Goal: Task Accomplishment & Management: Complete application form

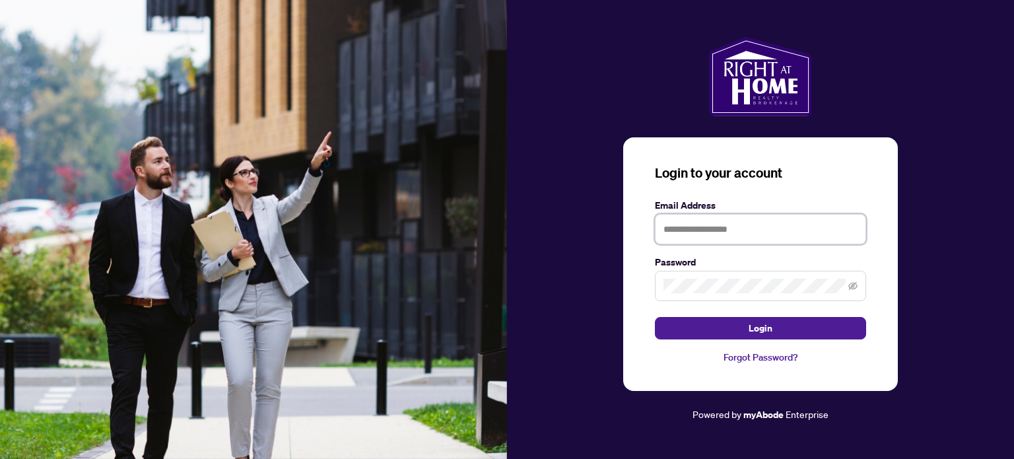
type input "**********"
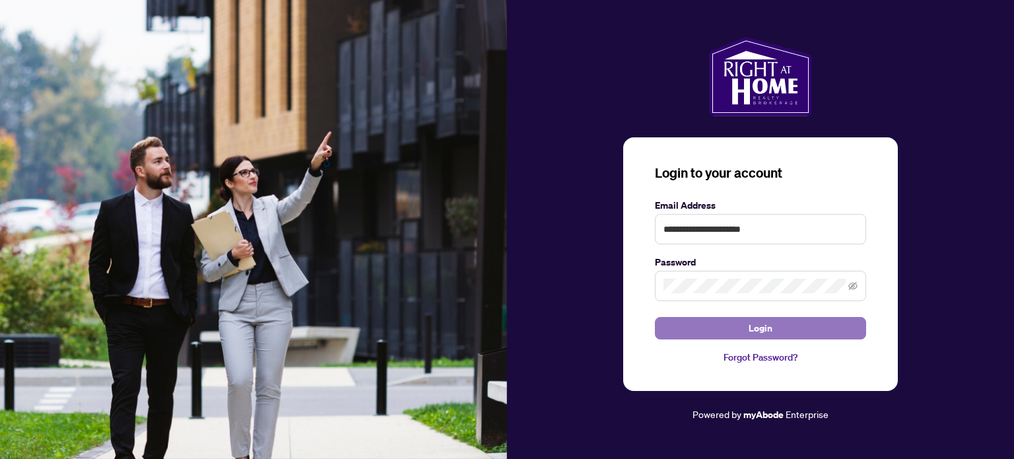
click at [768, 327] on span "Login" at bounding box center [761, 328] width 24 height 21
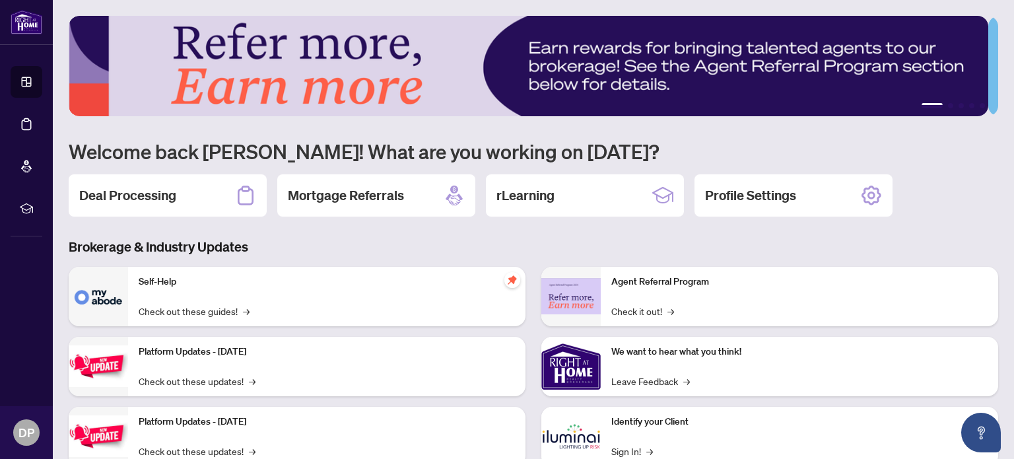
click at [32, 86] on icon at bounding box center [26, 81] width 13 height 13
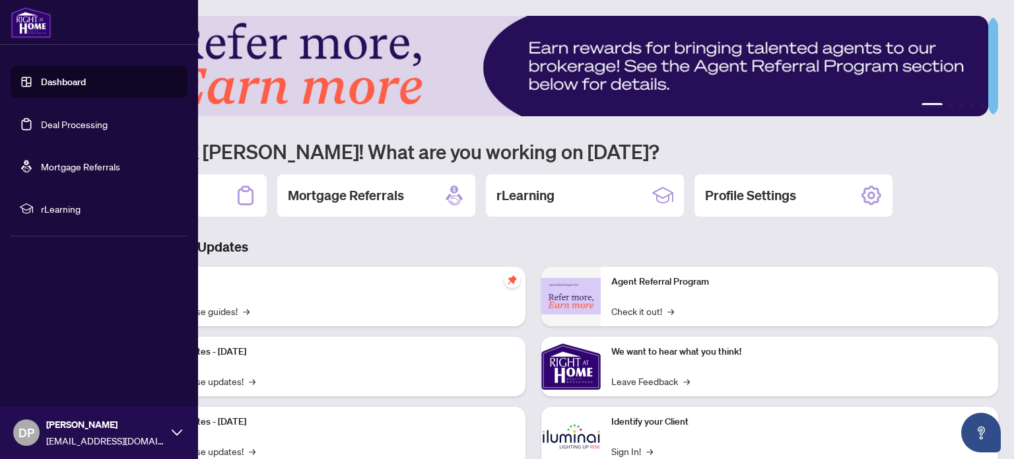
click at [86, 125] on link "Deal Processing" at bounding box center [74, 124] width 67 height 12
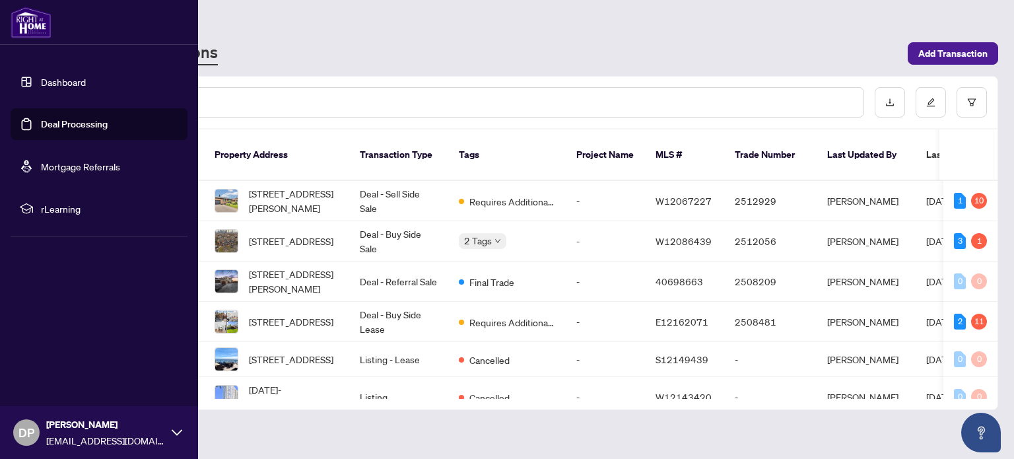
click at [524, 194] on span "Requires Additional Docs" at bounding box center [512, 201] width 86 height 15
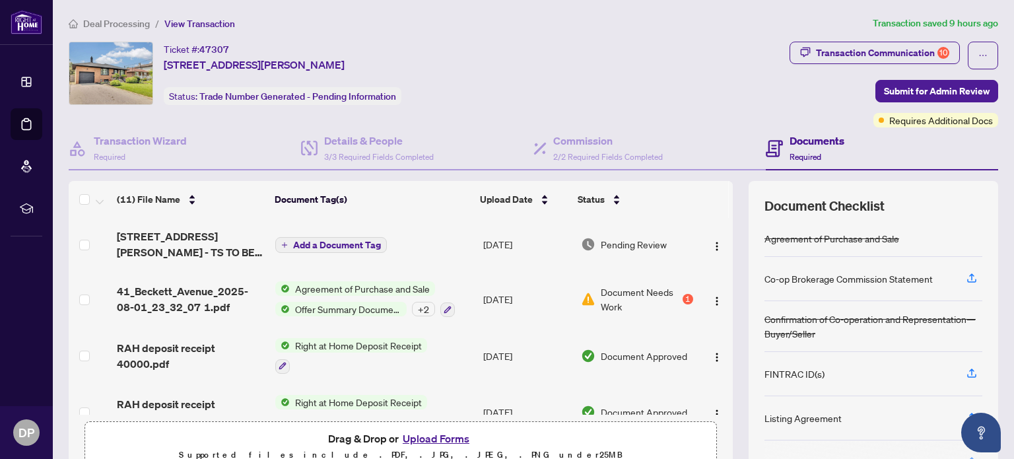
click at [31, 125] on icon at bounding box center [27, 124] width 10 height 12
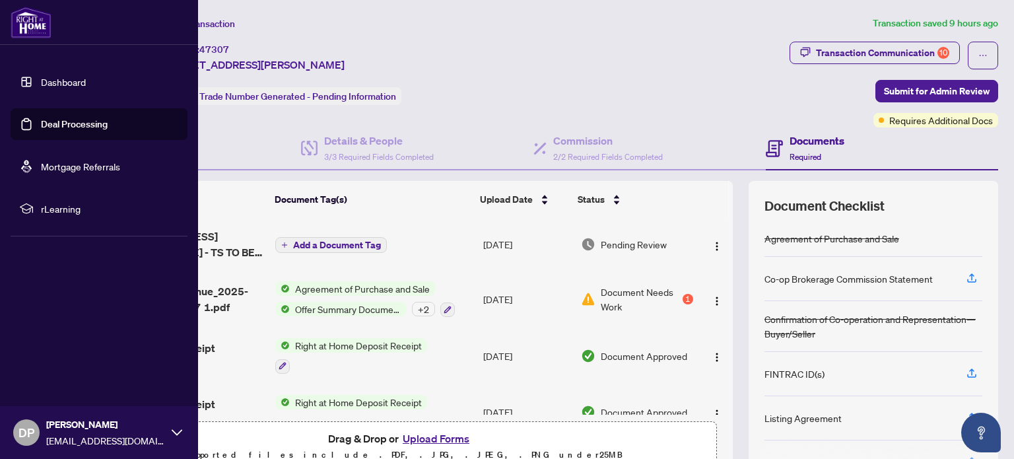
click at [101, 123] on link "Deal Processing" at bounding box center [74, 124] width 67 height 12
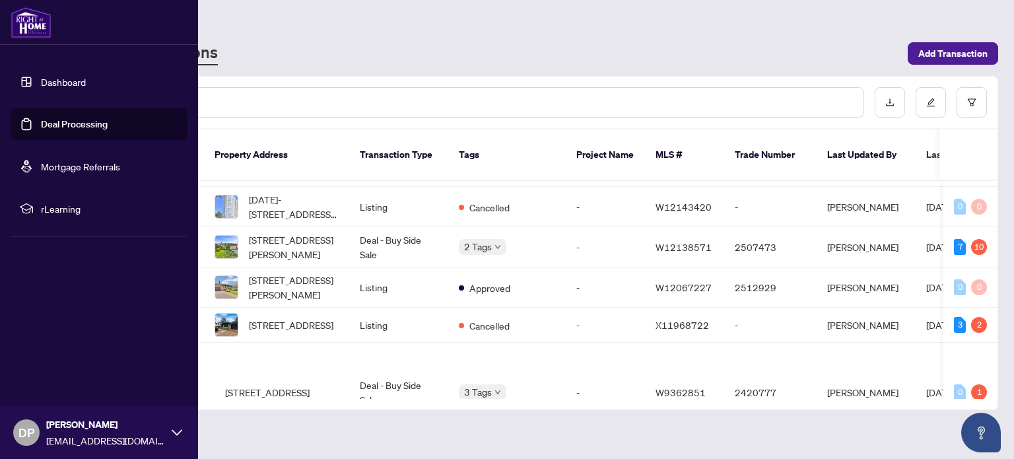
scroll to position [192, 0]
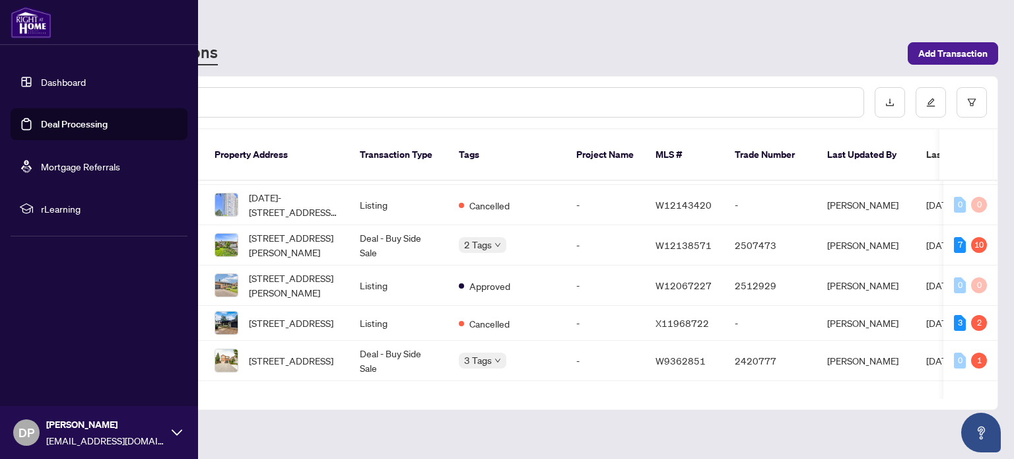
click at [308, 272] on span "[STREET_ADDRESS][PERSON_NAME]" at bounding box center [294, 285] width 90 height 29
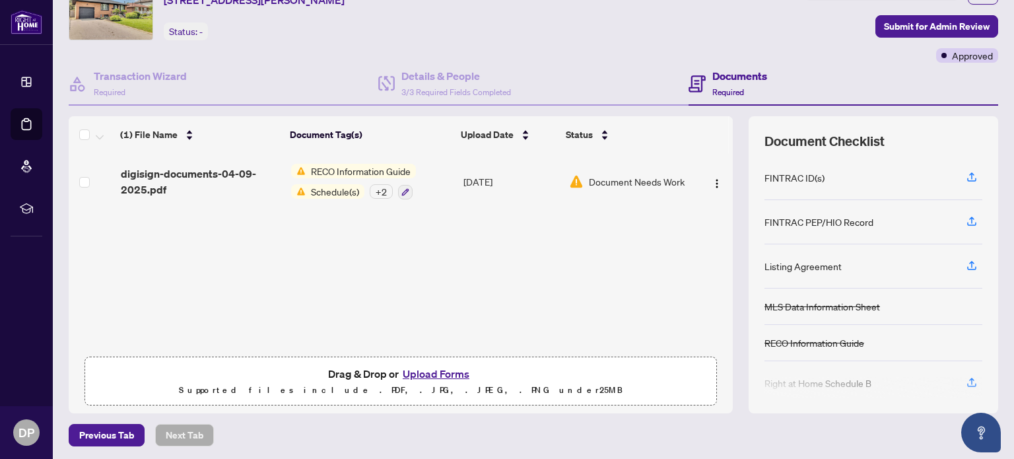
scroll to position [69, 0]
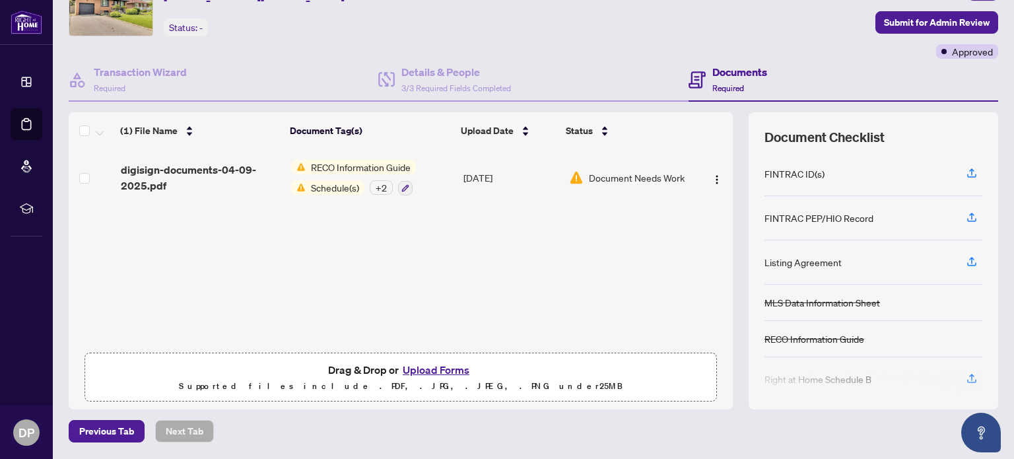
click at [436, 371] on button "Upload Forms" at bounding box center [436, 369] width 75 height 17
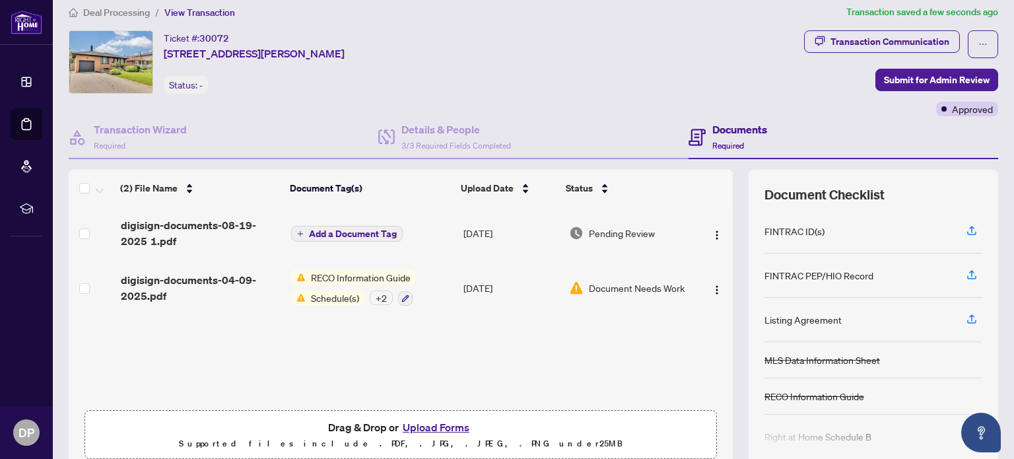
scroll to position [0, 0]
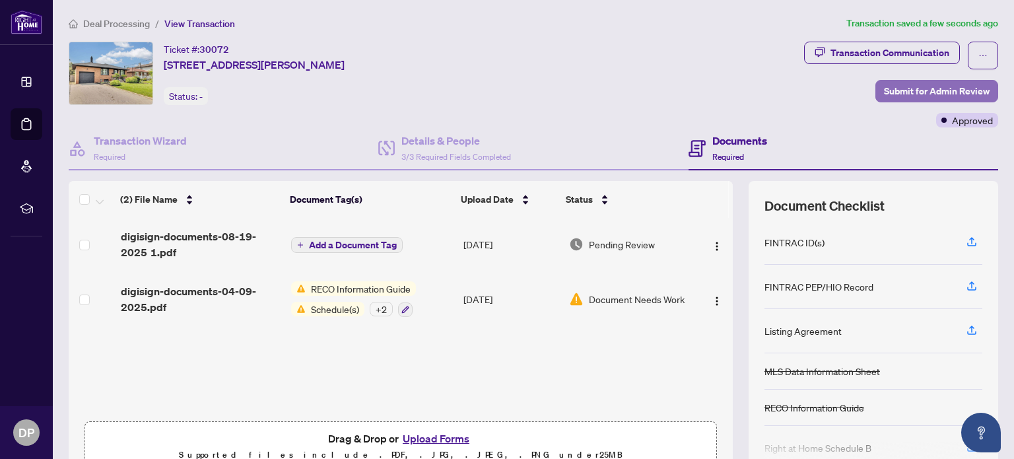
click at [942, 88] on span "Submit for Admin Review" at bounding box center [937, 91] width 106 height 21
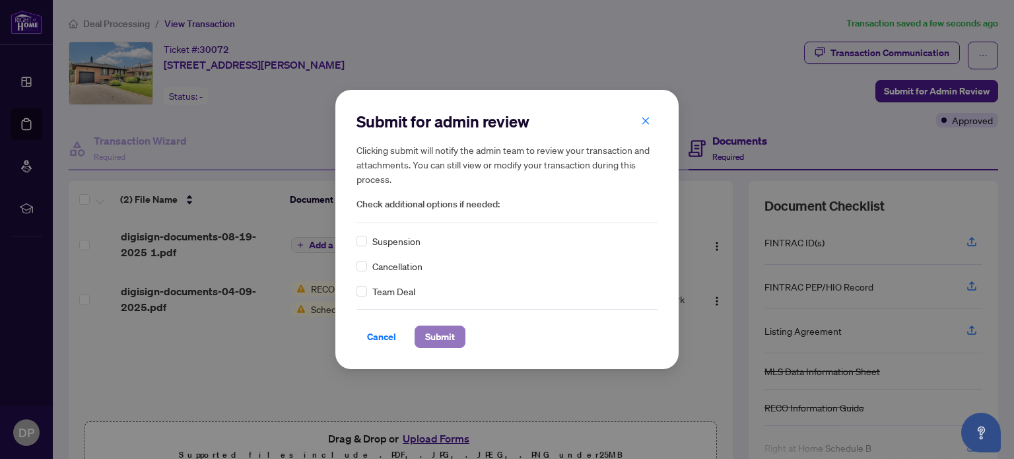
click at [440, 343] on span "Submit" at bounding box center [440, 336] width 30 height 21
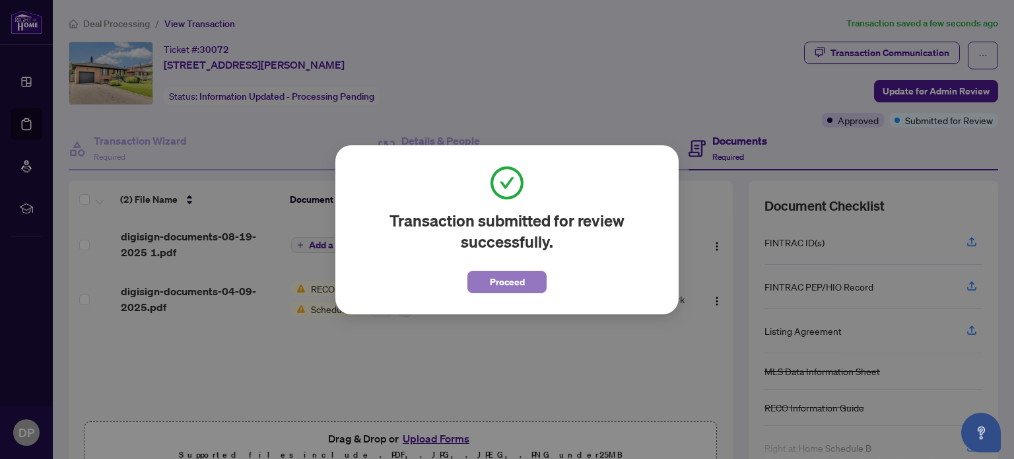
click at [516, 279] on span "Proceed" at bounding box center [507, 281] width 35 height 21
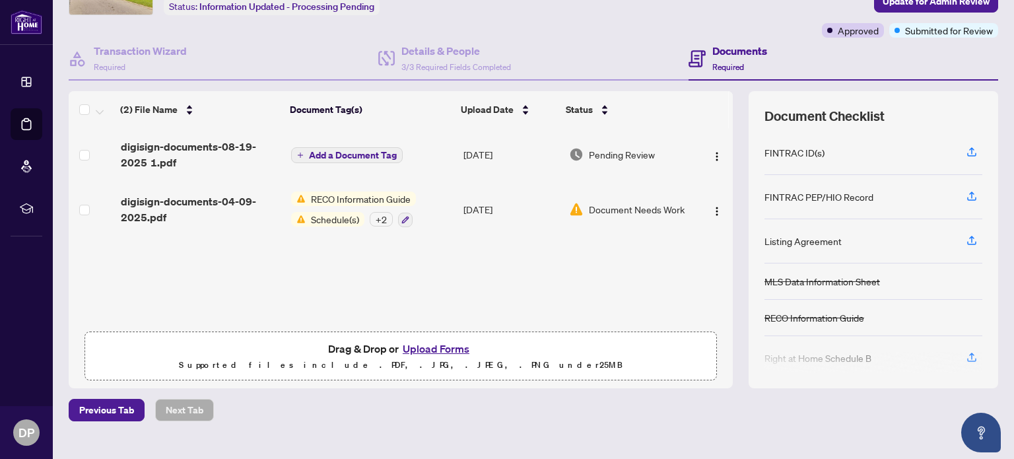
scroll to position [91, 0]
click at [966, 235] on icon "button" at bounding box center [972, 239] width 12 height 12
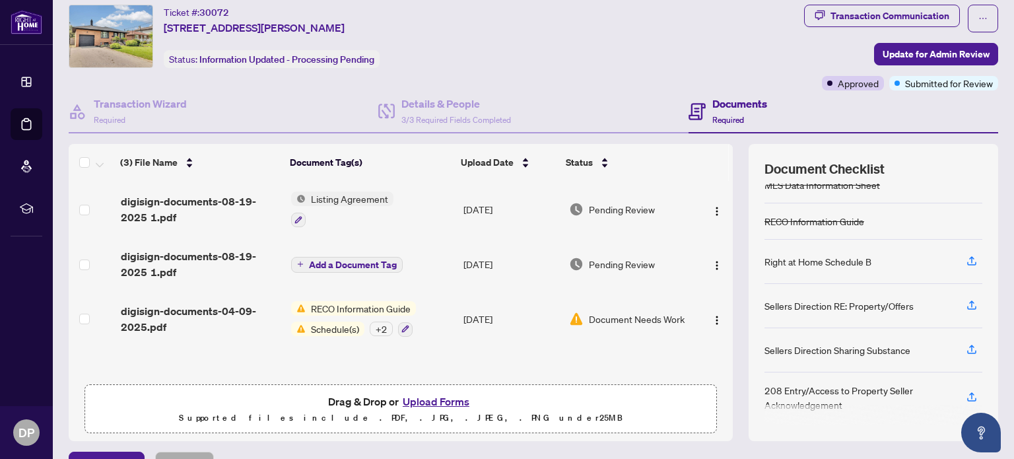
scroll to position [0, 0]
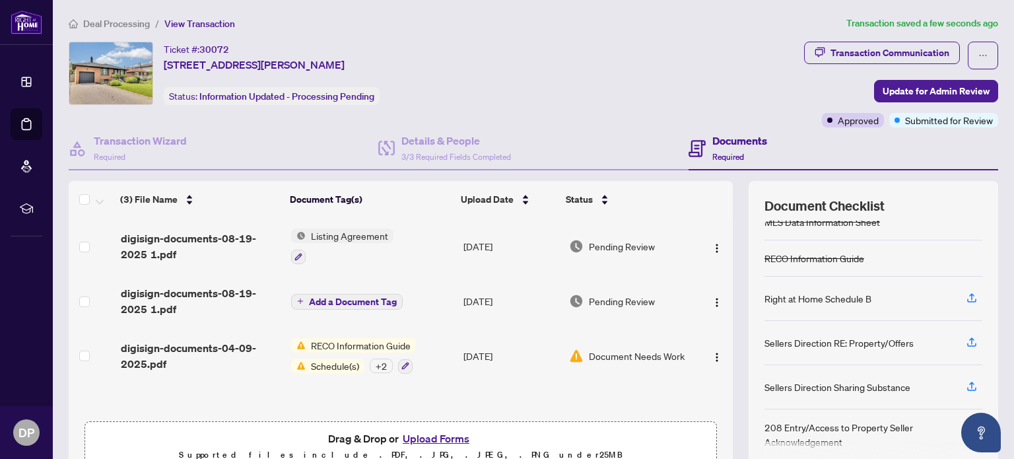
click at [31, 124] on icon at bounding box center [27, 124] width 10 height 12
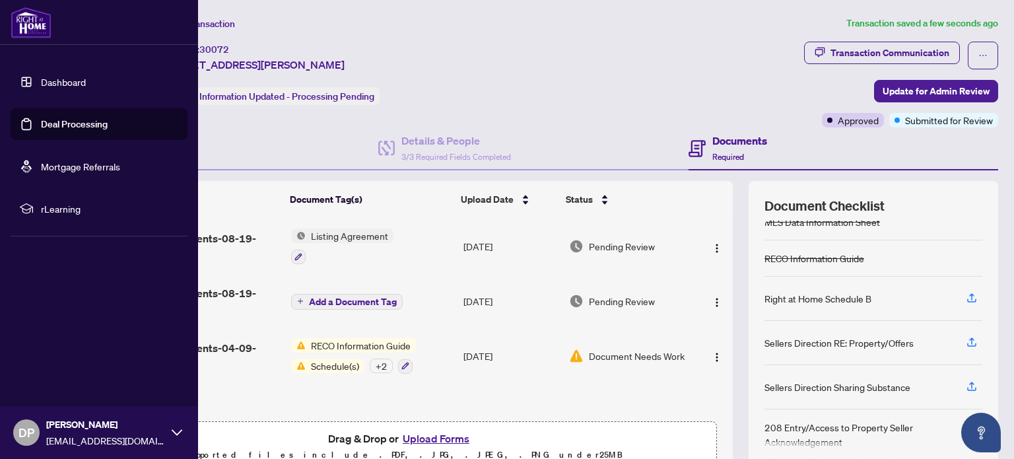
click at [108, 121] on link "Deal Processing" at bounding box center [74, 124] width 67 height 12
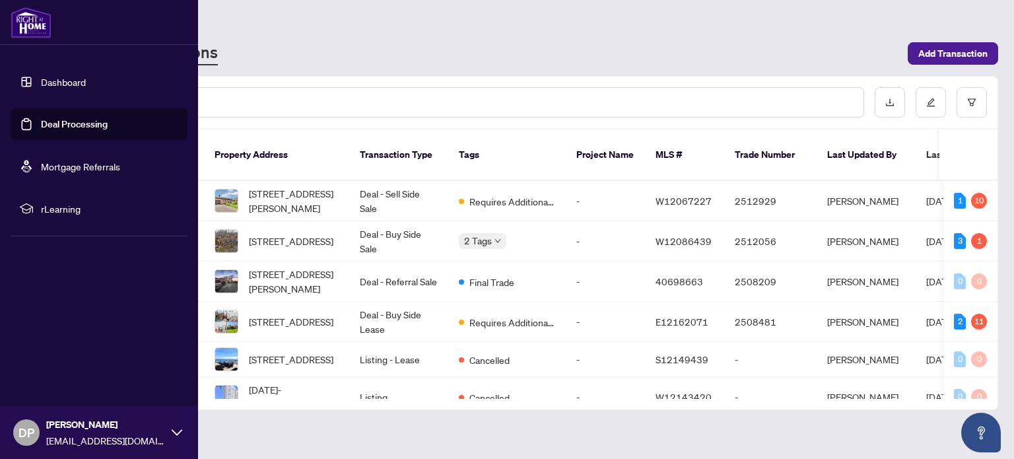
click at [433, 187] on td "Deal - Sell Side Sale" at bounding box center [398, 201] width 99 height 40
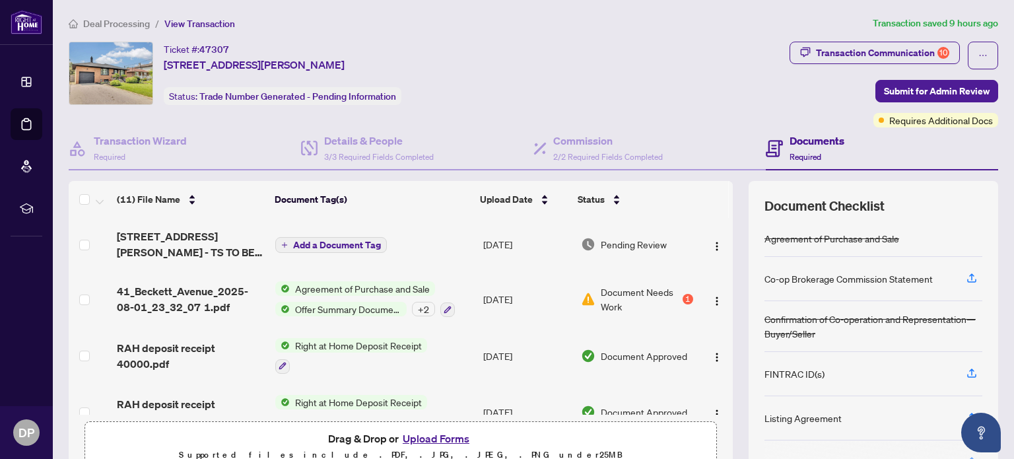
click at [32, 120] on icon at bounding box center [26, 124] width 13 height 13
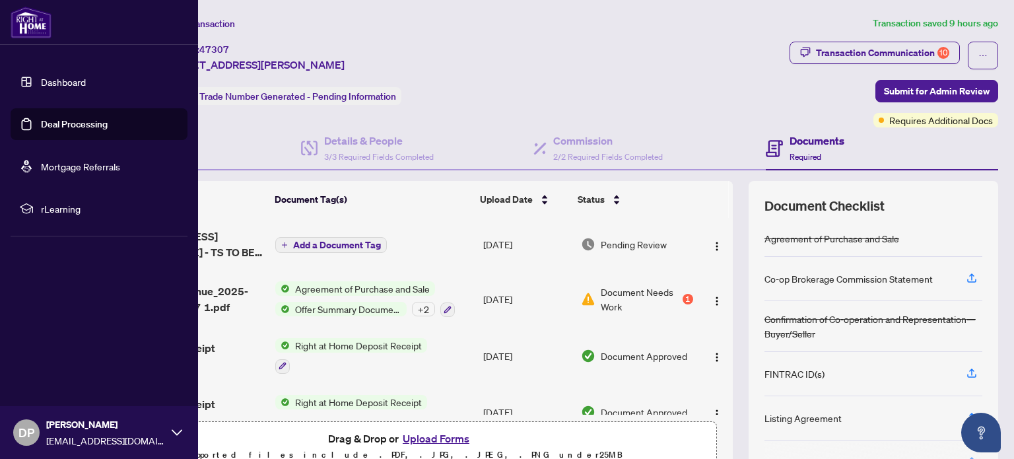
click at [101, 121] on link "Deal Processing" at bounding box center [74, 124] width 67 height 12
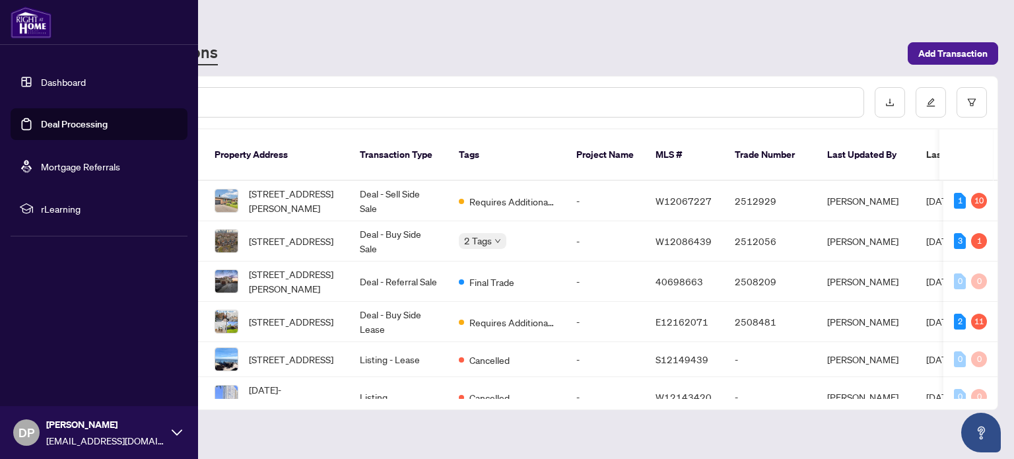
click at [532, 315] on span "Requires Additional Docs" at bounding box center [512, 322] width 86 height 15
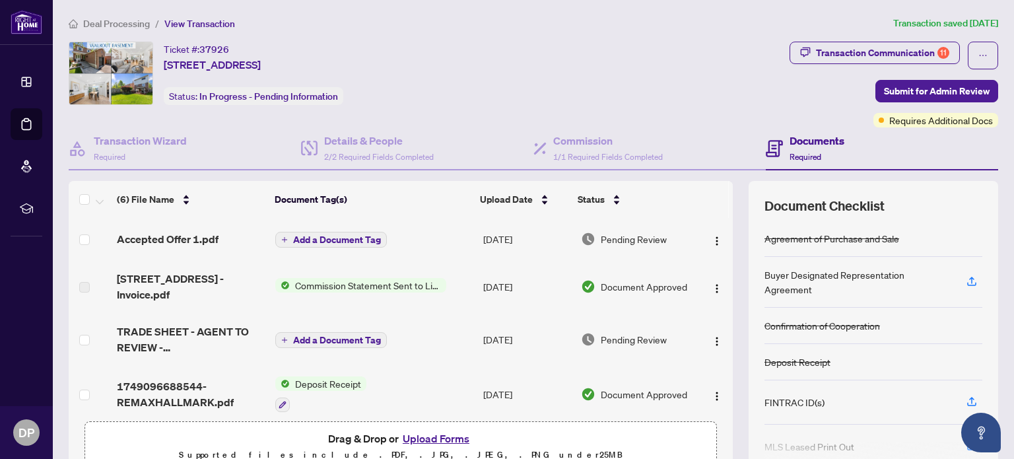
click at [415, 278] on span "Commission Statement Sent to Listing Brokerage" at bounding box center [368, 285] width 156 height 15
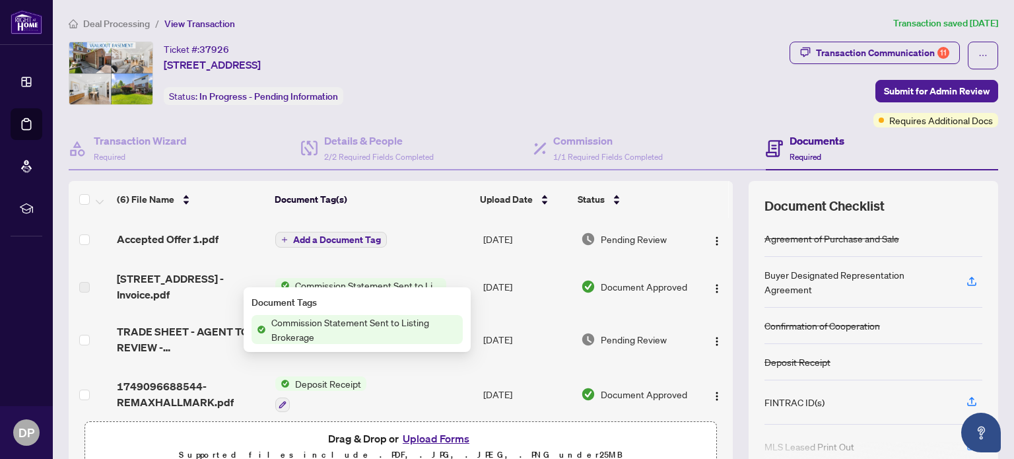
click at [442, 371] on td "Deposit Receipt" at bounding box center [373, 394] width 207 height 57
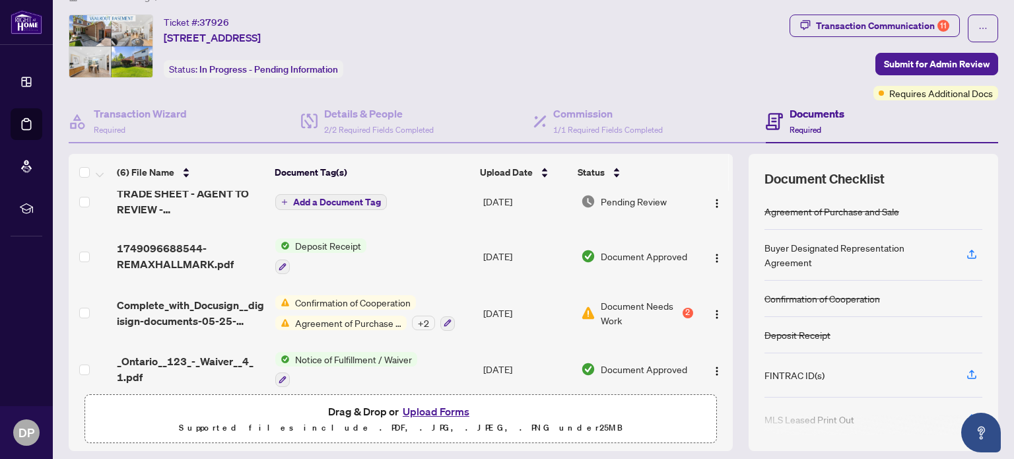
scroll to position [34, 0]
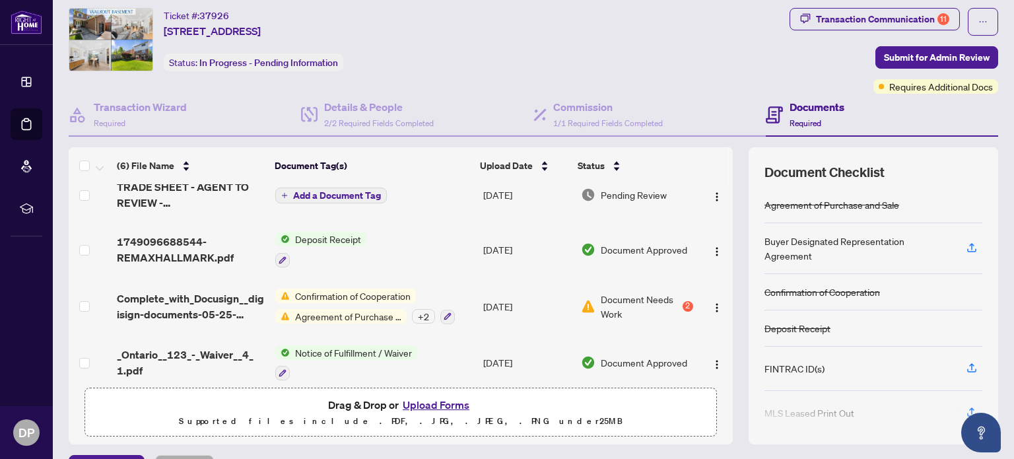
click at [386, 292] on div "Confirmation of Cooperation Agreement of Purchase and Sale + 2" at bounding box center [365, 306] width 180 height 36
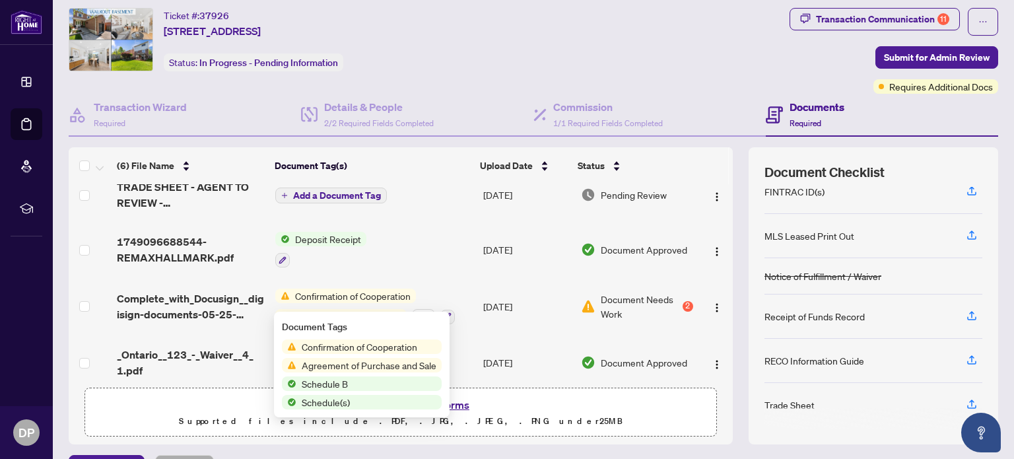
scroll to position [177, 0]
click at [396, 358] on span "Agreement of Purchase and Sale" at bounding box center [368, 365] width 145 height 15
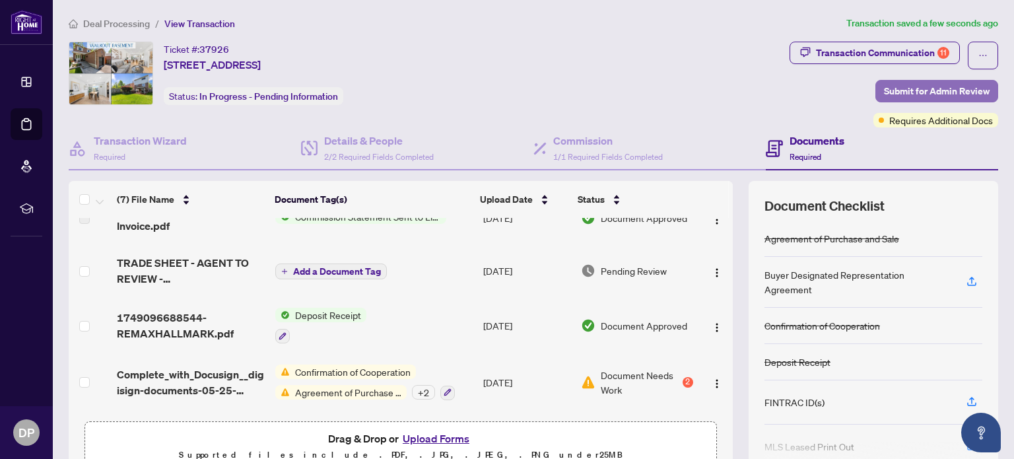
click at [928, 89] on span "Submit for Admin Review" at bounding box center [937, 91] width 106 height 21
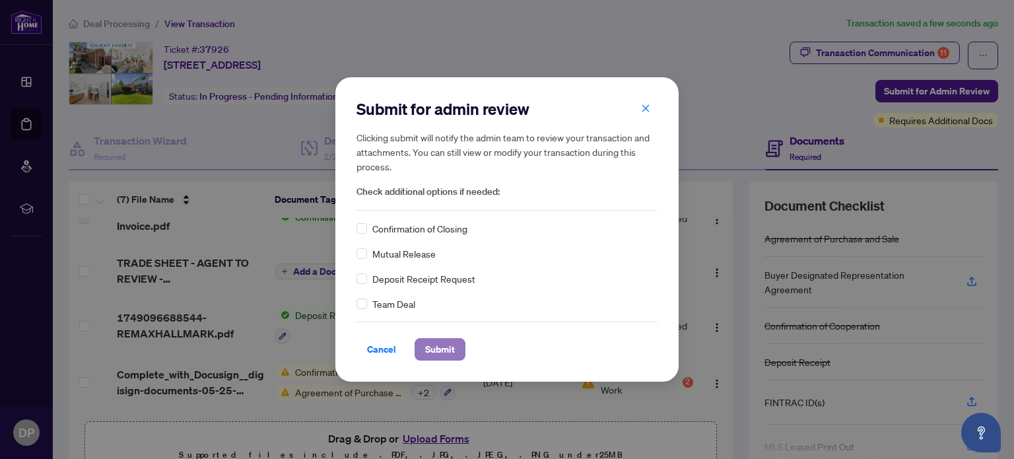
click at [441, 344] on span "Submit" at bounding box center [440, 349] width 30 height 21
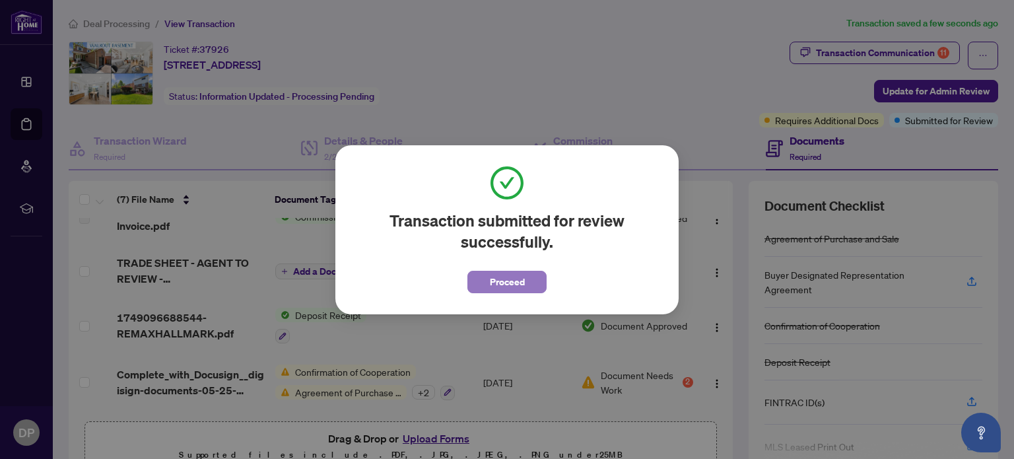
click at [524, 277] on span "Proceed" at bounding box center [507, 281] width 35 height 21
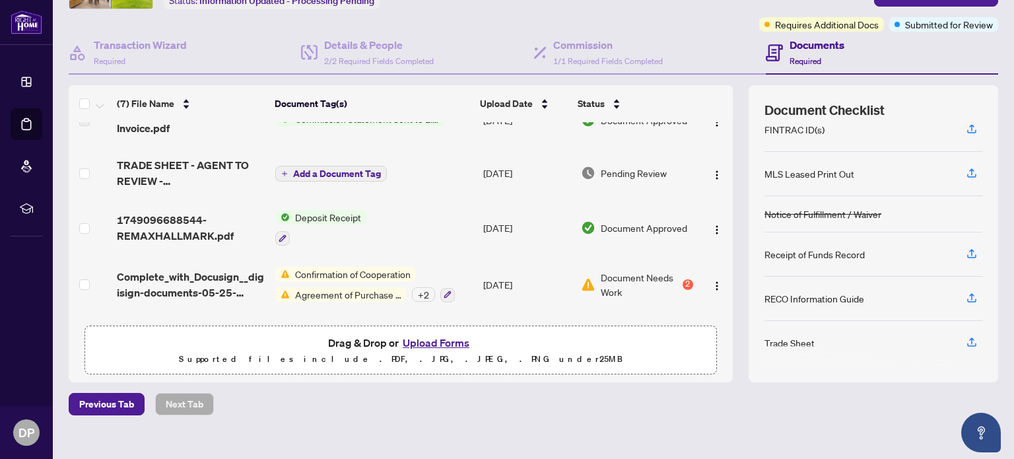
scroll to position [112, 0]
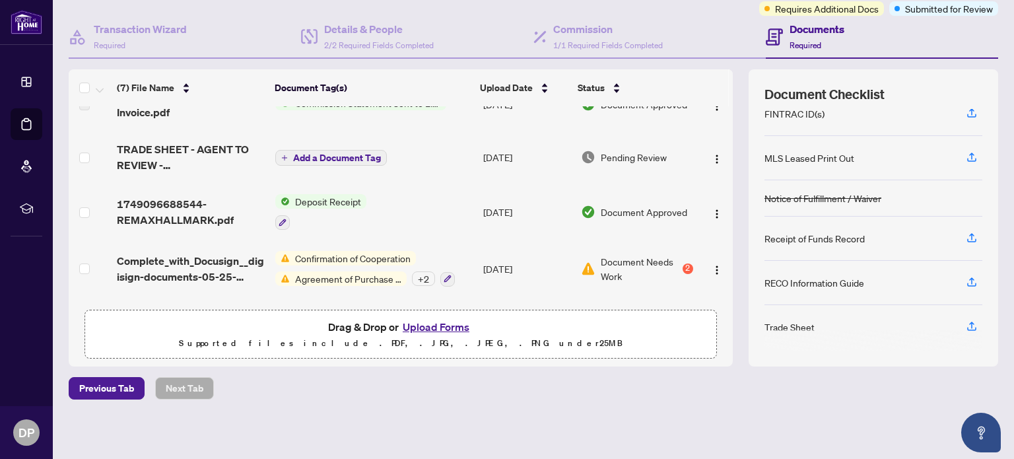
click at [784, 324] on div "Trade Sheet" at bounding box center [789, 327] width 50 height 15
click at [968, 325] on button "button" at bounding box center [971, 327] width 21 height 22
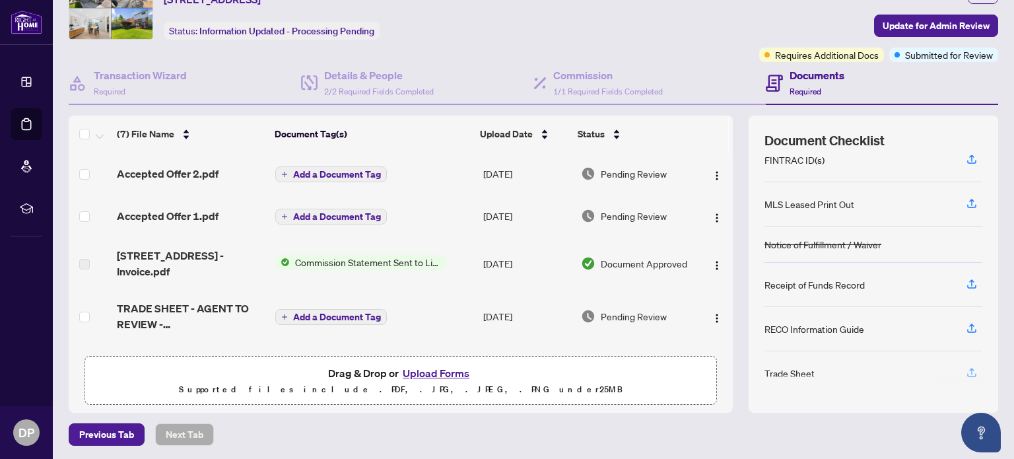
scroll to position [0, 0]
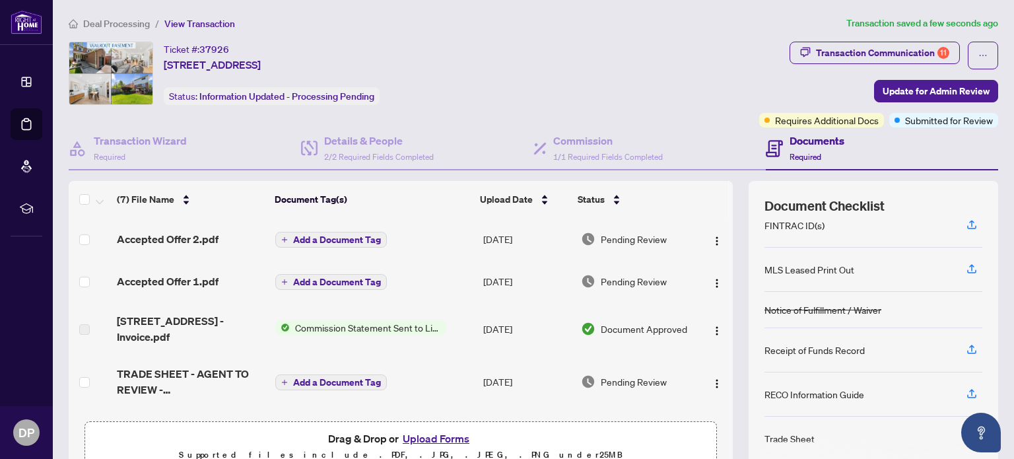
click at [31, 82] on icon at bounding box center [26, 81] width 9 height 9
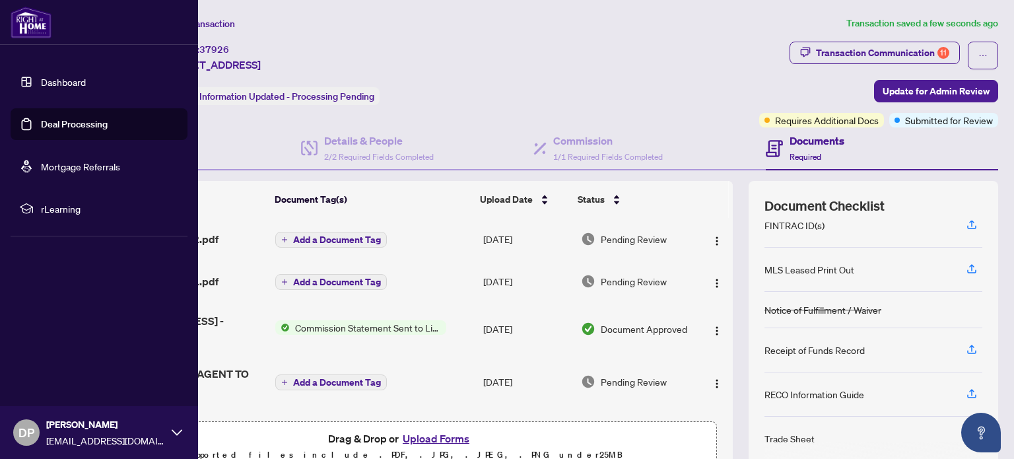
click at [89, 125] on link "Deal Processing" at bounding box center [74, 124] width 67 height 12
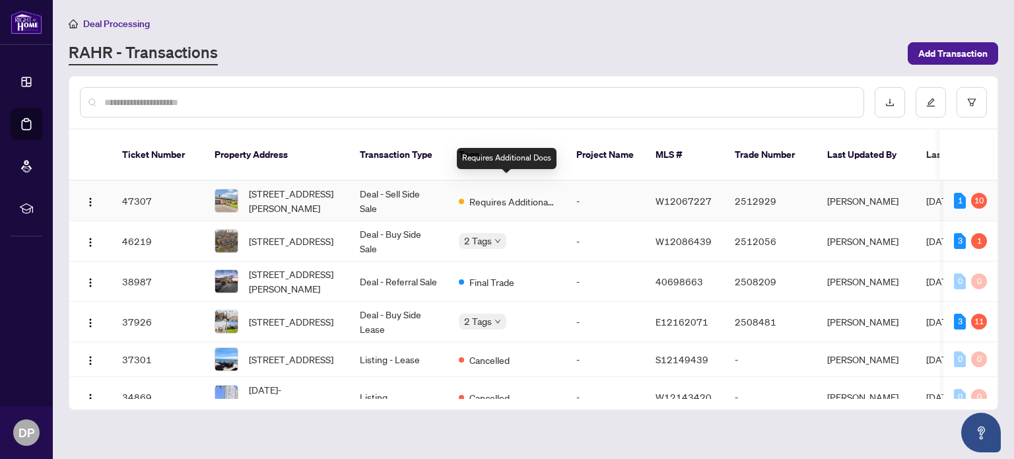
click at [480, 194] on span "Requires Additional Docs" at bounding box center [512, 201] width 86 height 15
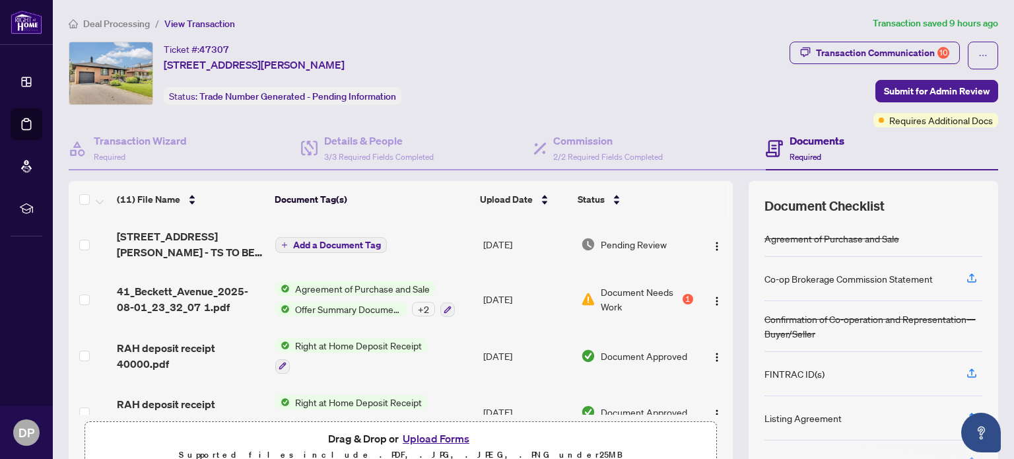
click at [658, 288] on span "Document Needs Work" at bounding box center [640, 299] width 79 height 29
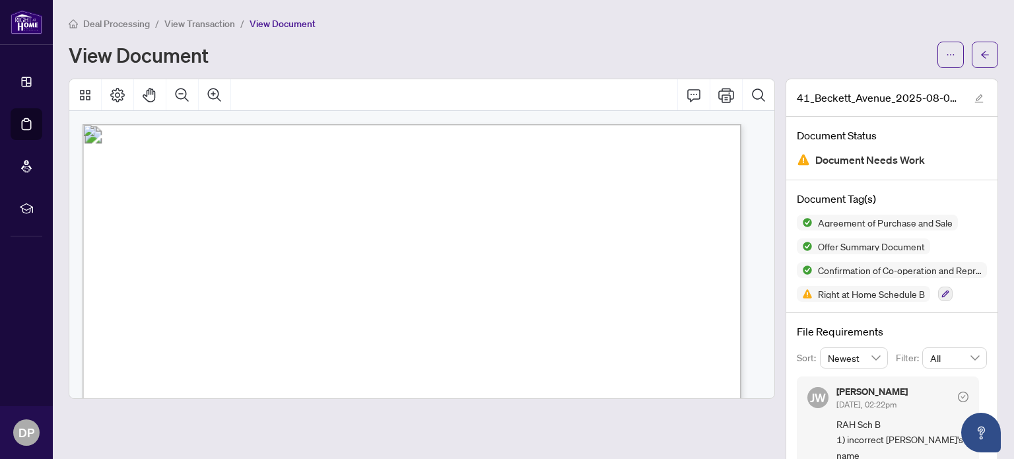
click at [31, 84] on icon at bounding box center [26, 81] width 9 height 9
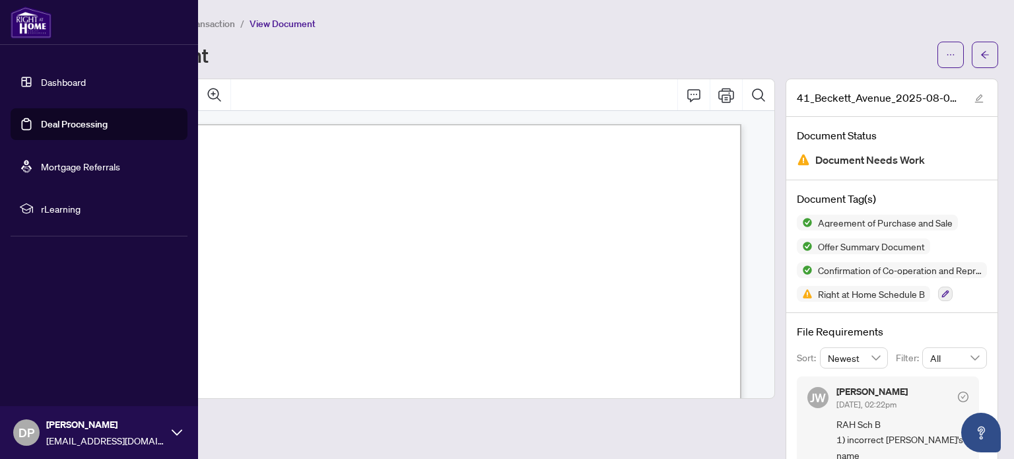
click at [95, 129] on link "Deal Processing" at bounding box center [74, 124] width 67 height 12
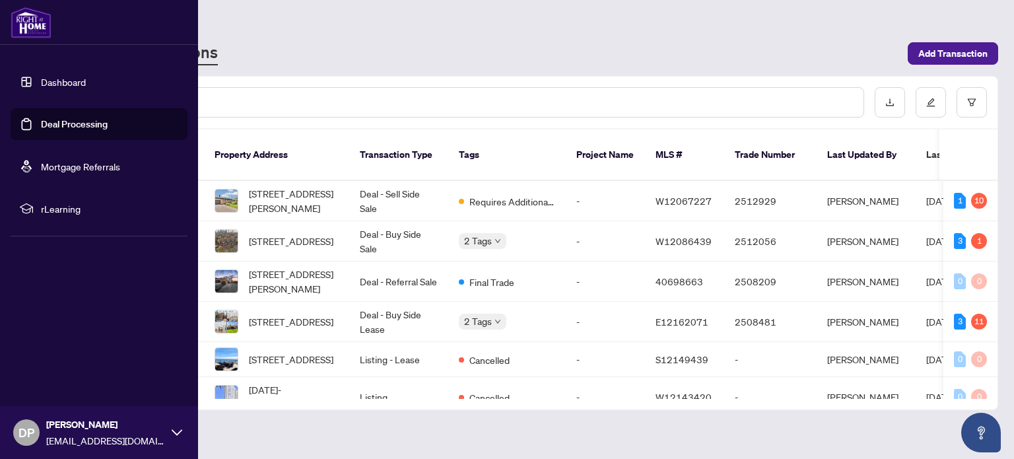
click at [403, 182] on td "Deal - Sell Side Sale" at bounding box center [398, 201] width 99 height 40
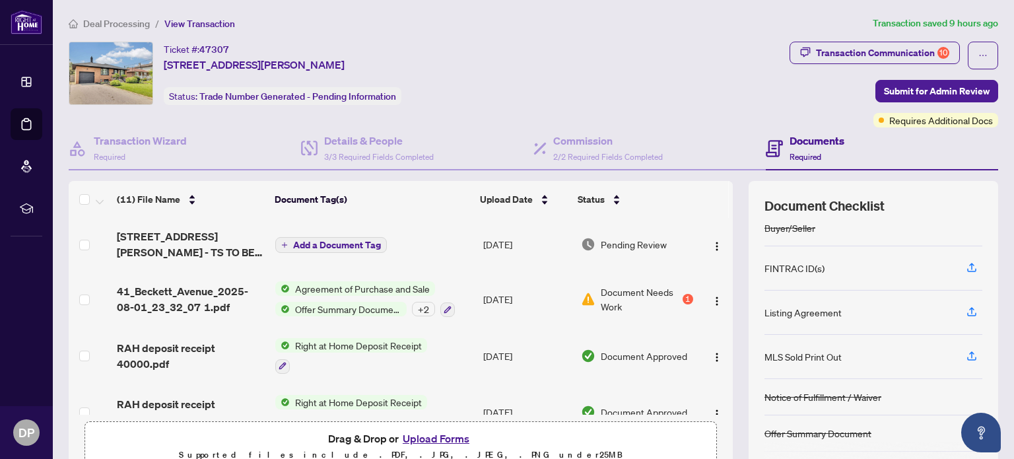
scroll to position [104, 0]
click at [967, 314] on icon "button" at bounding box center [971, 315] width 9 height 3
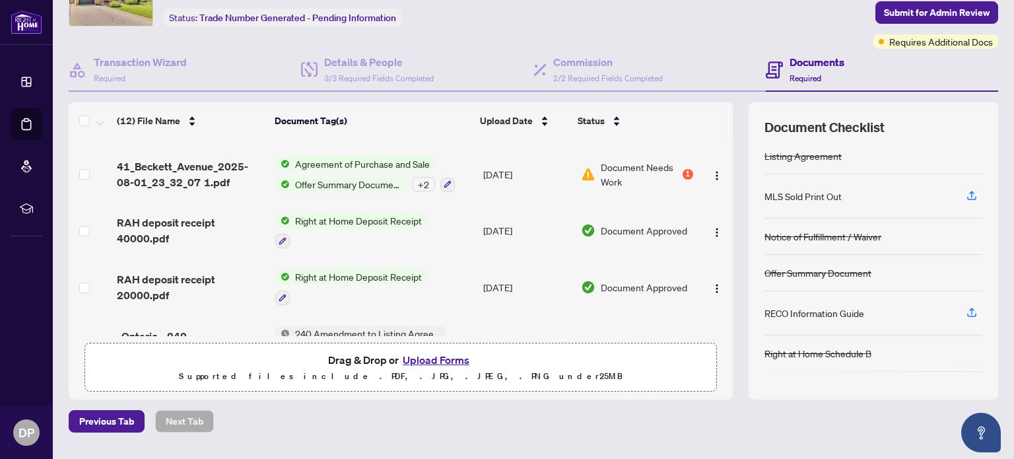
scroll to position [100, 0]
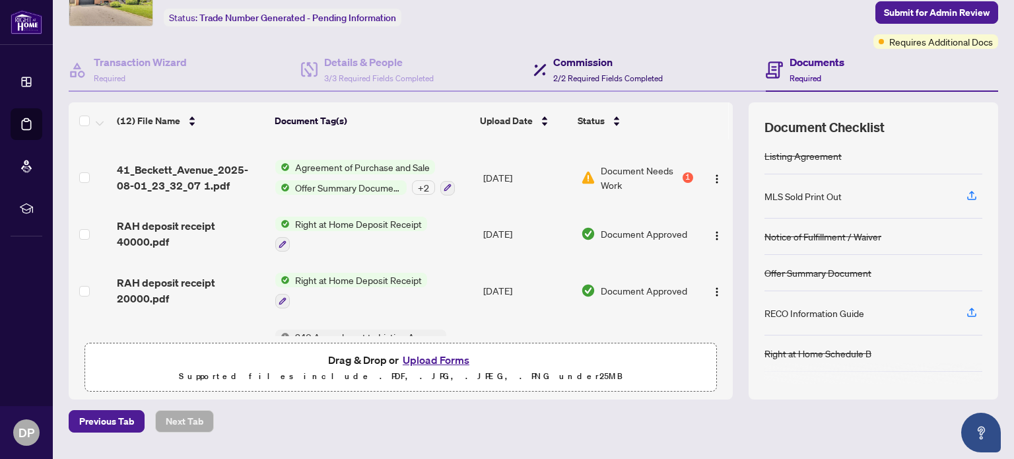
click at [607, 57] on h4 "Commission" at bounding box center [608, 62] width 110 height 16
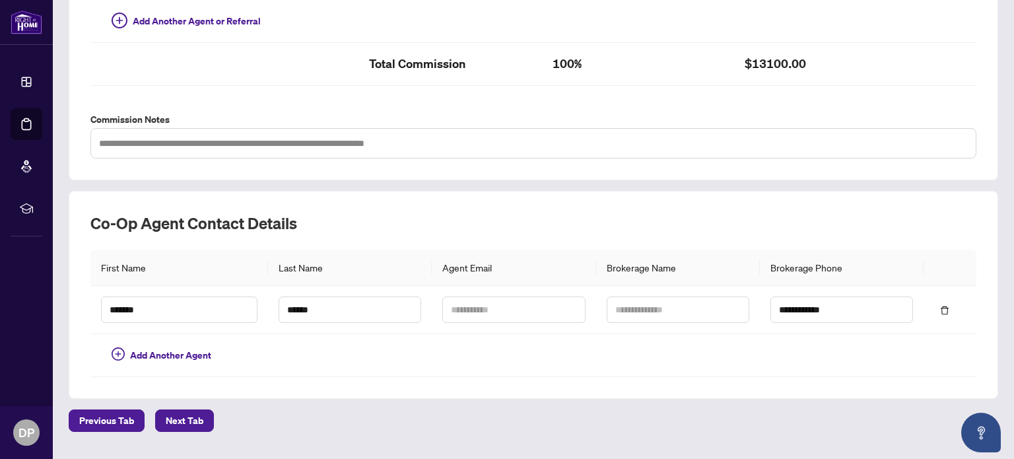
scroll to position [454, 0]
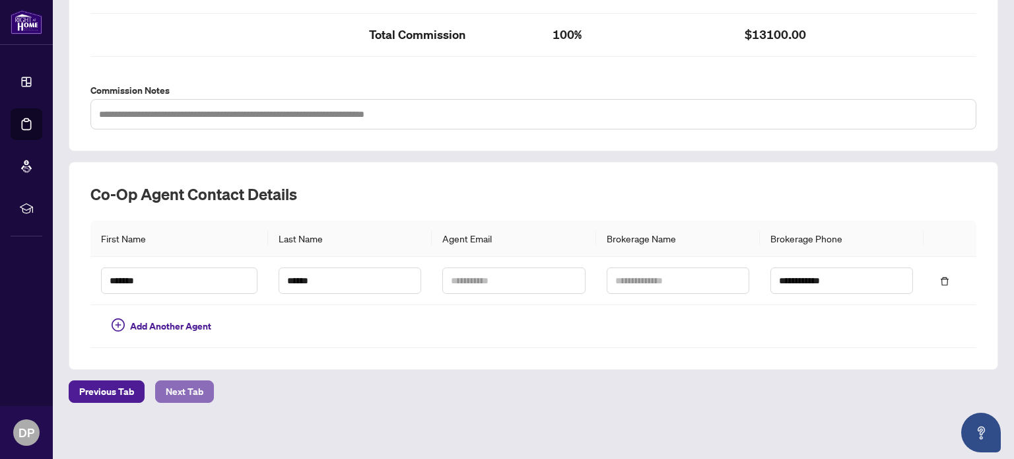
click at [187, 389] on span "Next Tab" at bounding box center [185, 391] width 38 height 21
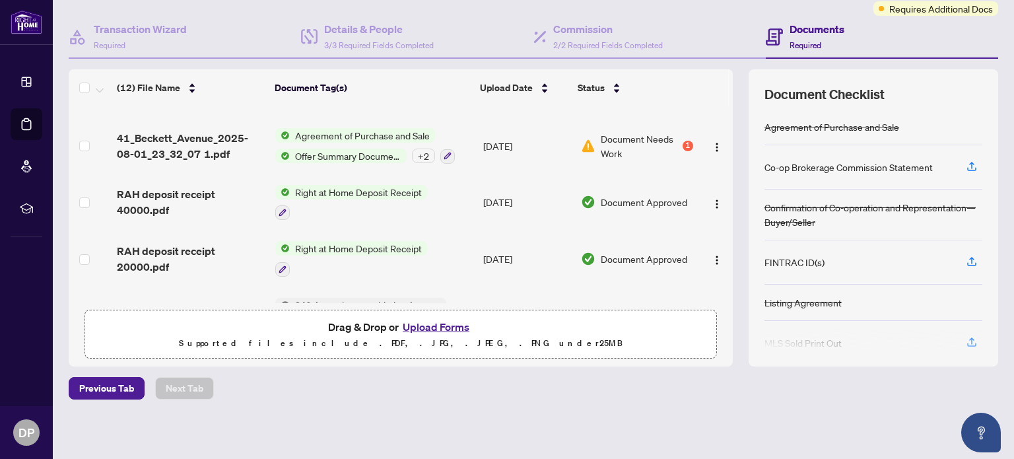
scroll to position [91, 0]
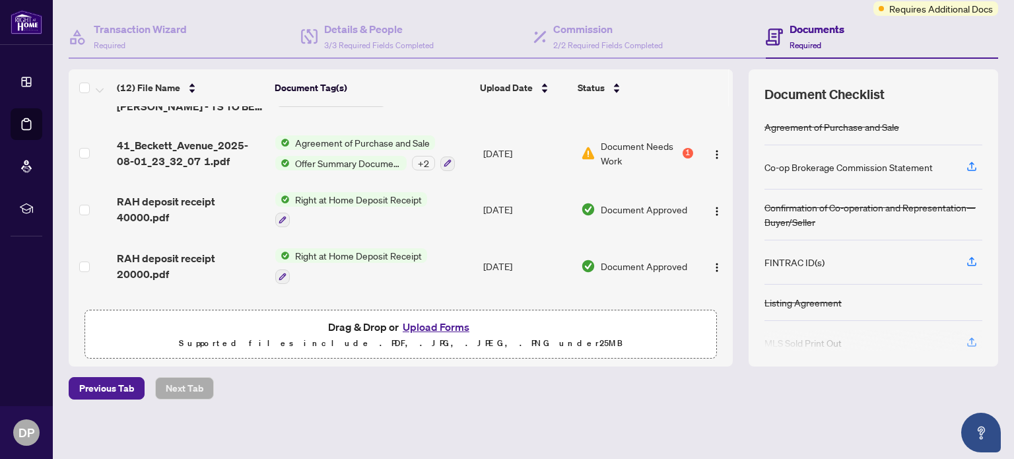
click at [659, 146] on span "Document Needs Work" at bounding box center [640, 153] width 79 height 29
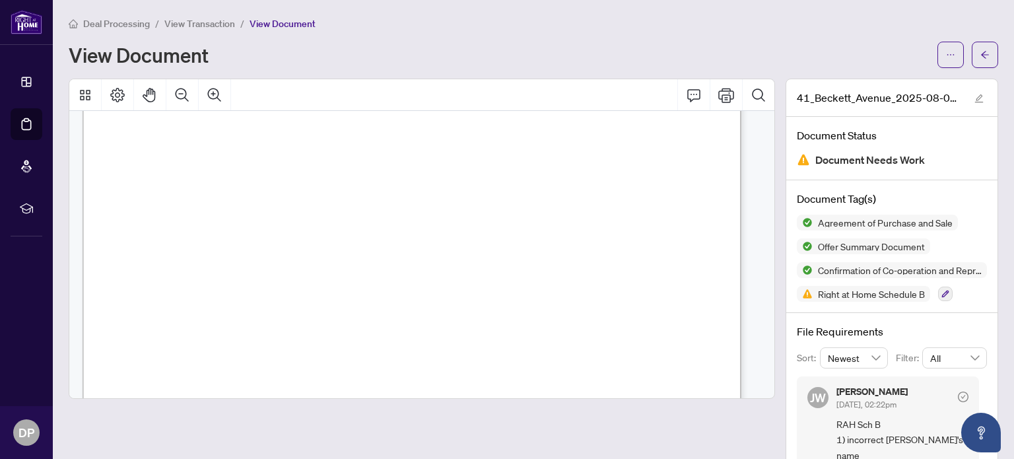
scroll to position [193, 0]
click at [31, 84] on icon at bounding box center [26, 81] width 9 height 9
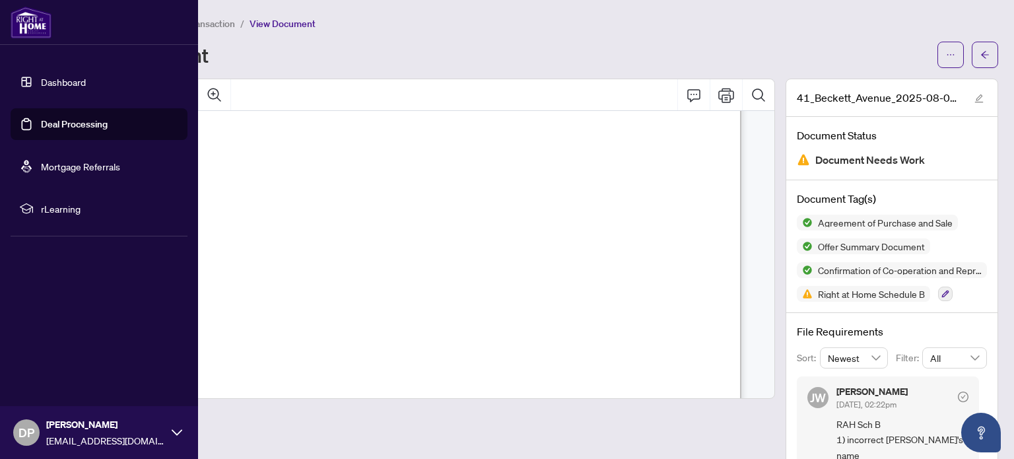
click at [85, 123] on link "Deal Processing" at bounding box center [74, 124] width 67 height 12
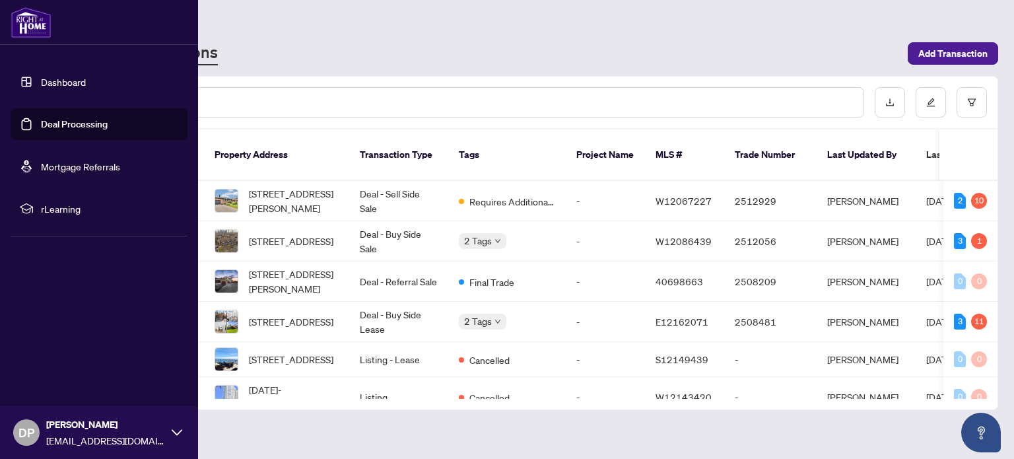
click at [392, 181] on td "Deal - Sell Side Sale" at bounding box center [398, 201] width 99 height 40
